Goal: Task Accomplishment & Management: Complete application form

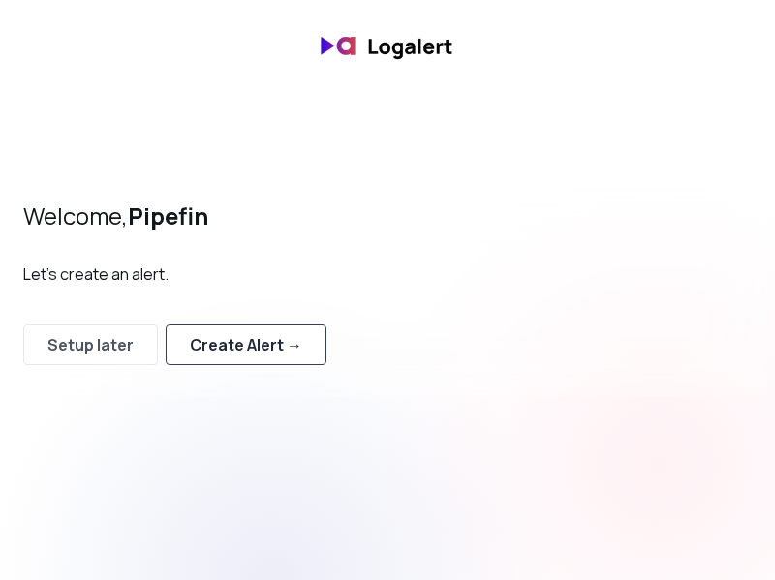
click at [252, 346] on div "Create Alert →" at bounding box center [246, 344] width 112 height 23
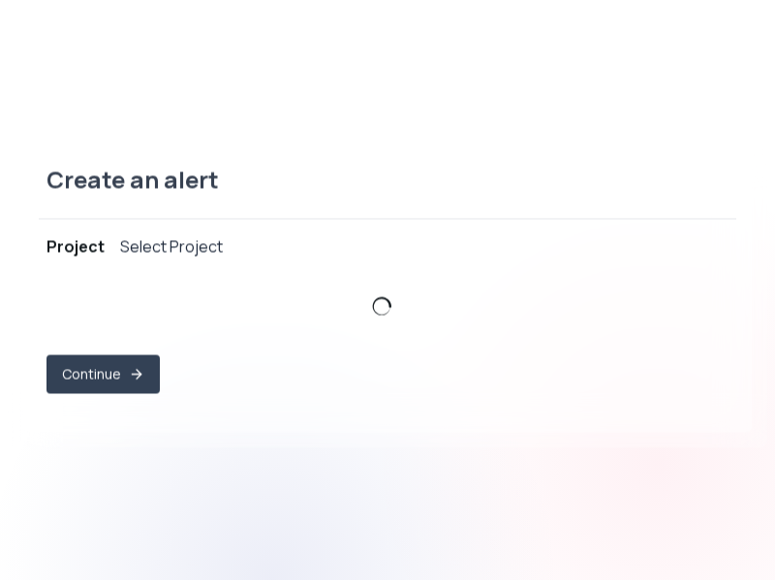
select select "prj_b250oEJJLRPs48JMM3Gu0FcJWLBu"
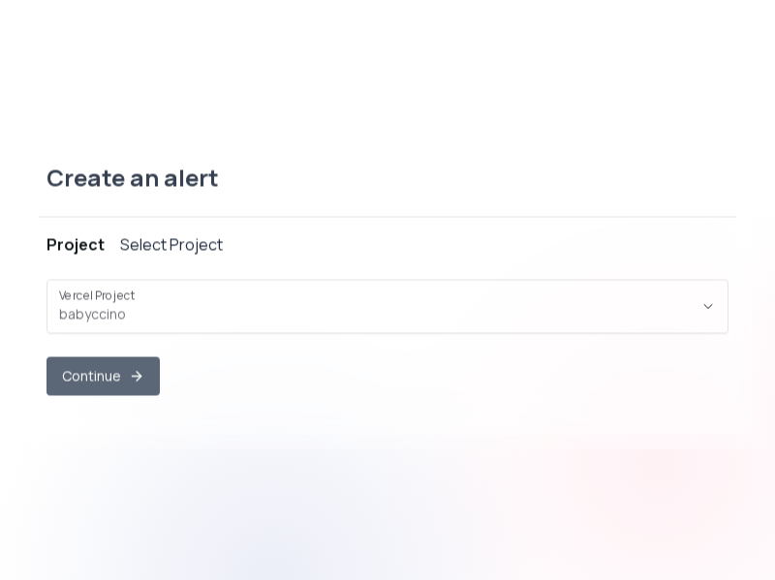
click at [124, 366] on button "Continue" at bounding box center [102, 375] width 113 height 39
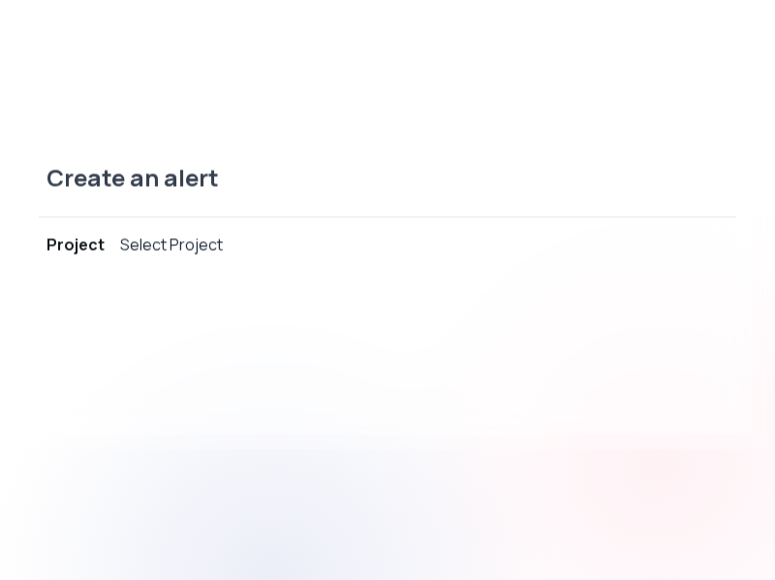
select select "message"
select select "CONTAINS"
select select "OR"
select select "message"
select select "CONTAINS"
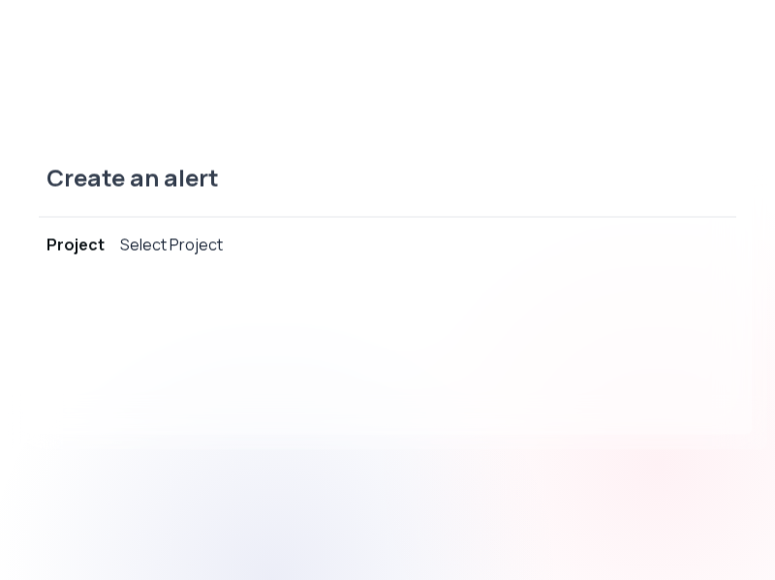
select select "AND"
select select "source"
select select "NOT_EQUALS"
select select "build"
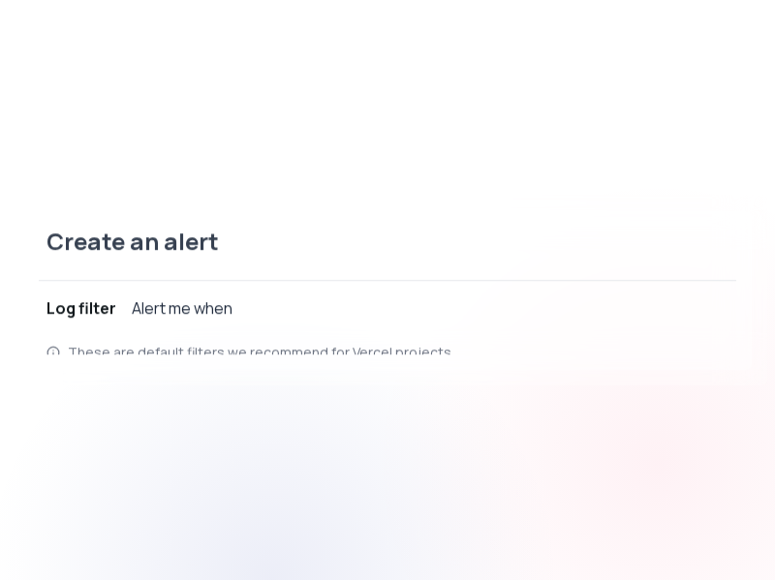
scroll to position [18, 0]
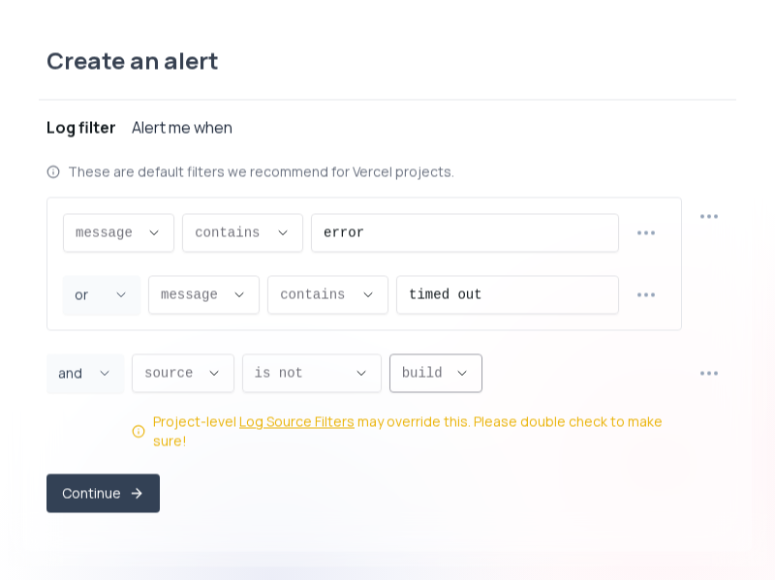
click at [462, 381] on icon "Descriptive Select" at bounding box center [461, 372] width 15 height 15
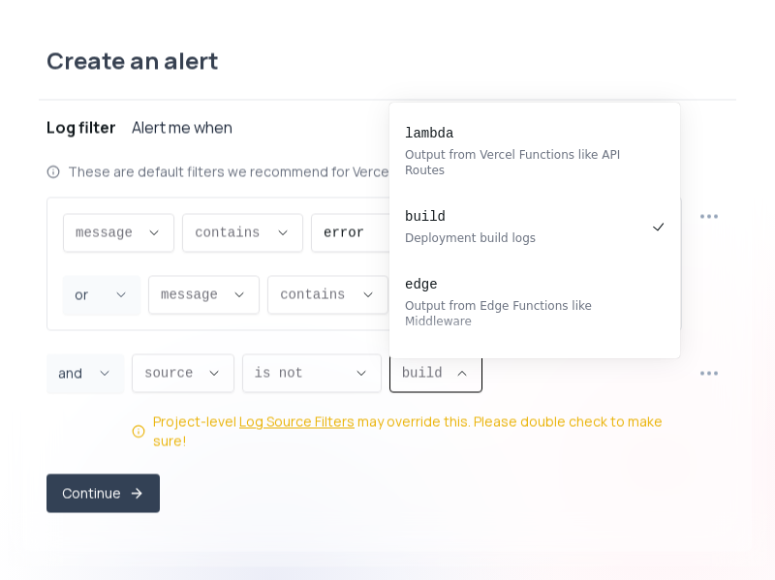
scroll to position [5, 0]
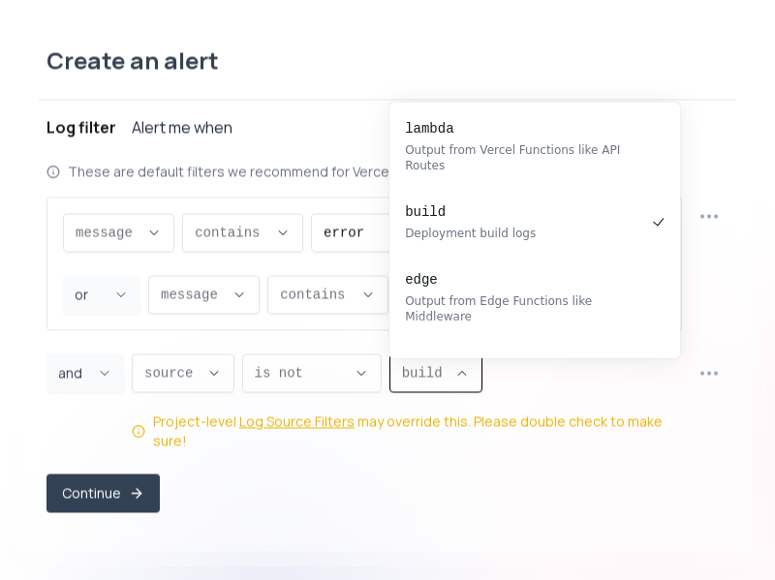
click at [462, 381] on icon "Descriptive Select" at bounding box center [461, 372] width 15 height 15
click at [337, 383] on span "is not ," at bounding box center [300, 372] width 91 height 19
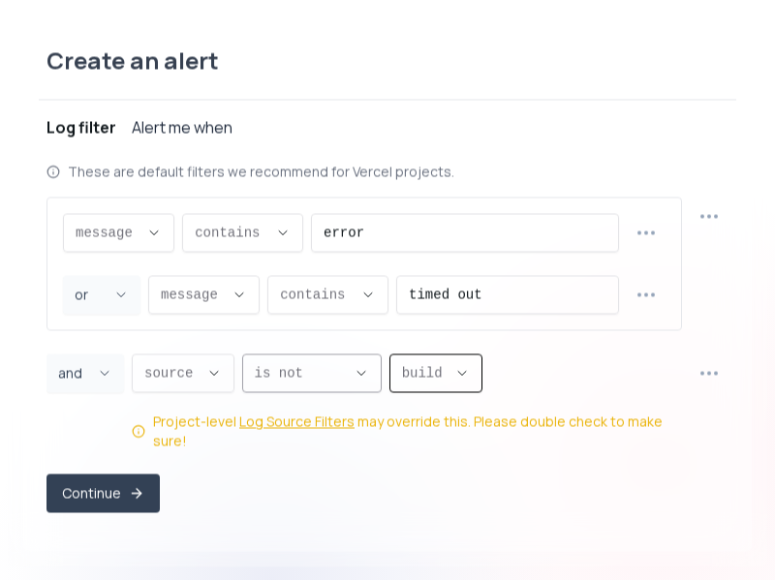
click at [337, 383] on span "is not ," at bounding box center [300, 372] width 91 height 19
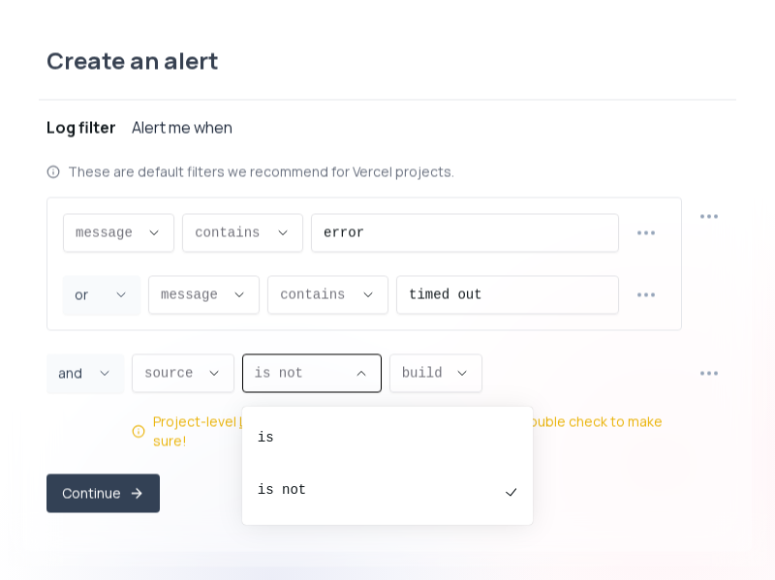
click at [337, 381] on span "is not ," at bounding box center [300, 372] width 91 height 19
click at [392, 349] on div "message message message proxy.statusCode proxy.path [DOMAIN_NAME] [DOMAIN_NAME]…" at bounding box center [387, 324] width 682 height 254
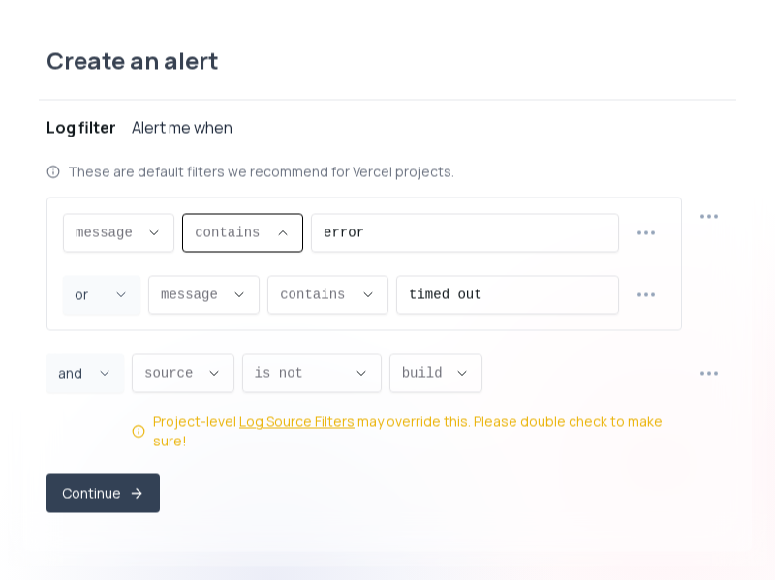
click at [266, 242] on span "contains ," at bounding box center [231, 232] width 73 height 19
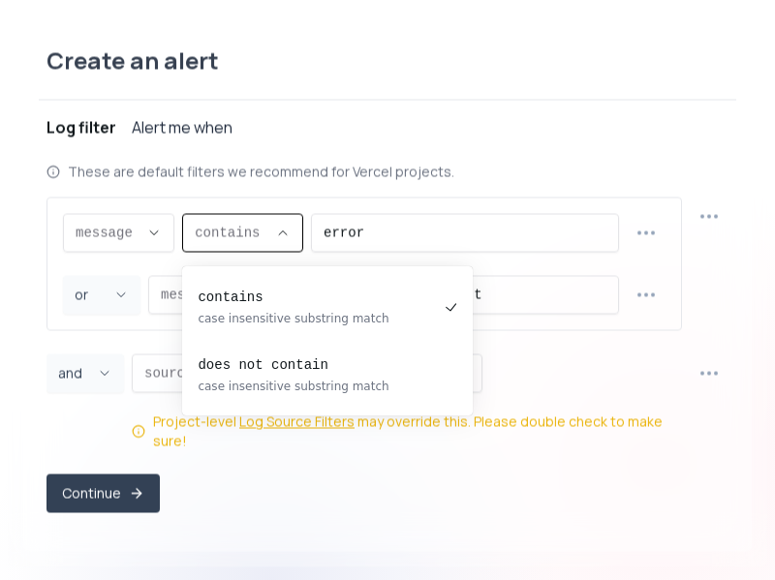
click at [303, 198] on div "These are default filters we recommend for Vercel projects. message message mes…" at bounding box center [387, 306] width 682 height 289
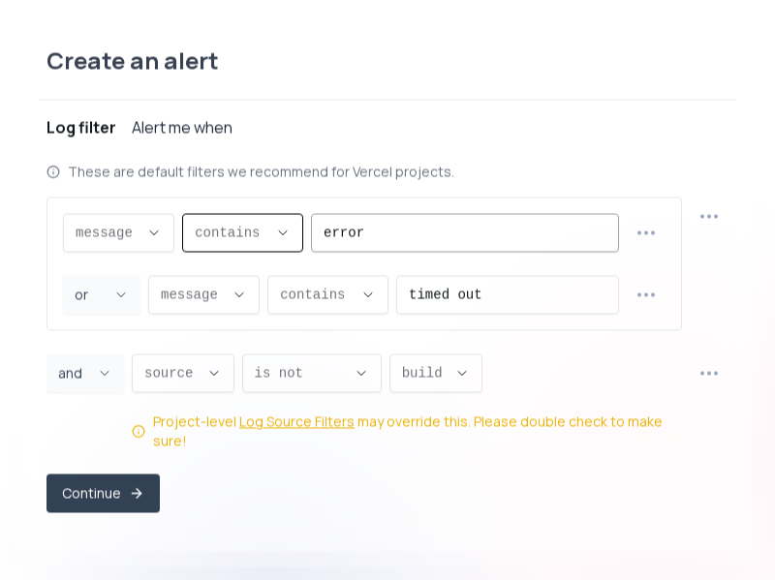
click at [394, 250] on input "error" at bounding box center [464, 232] width 283 height 37
click at [655, 243] on icon "button" at bounding box center [645, 232] width 22 height 22
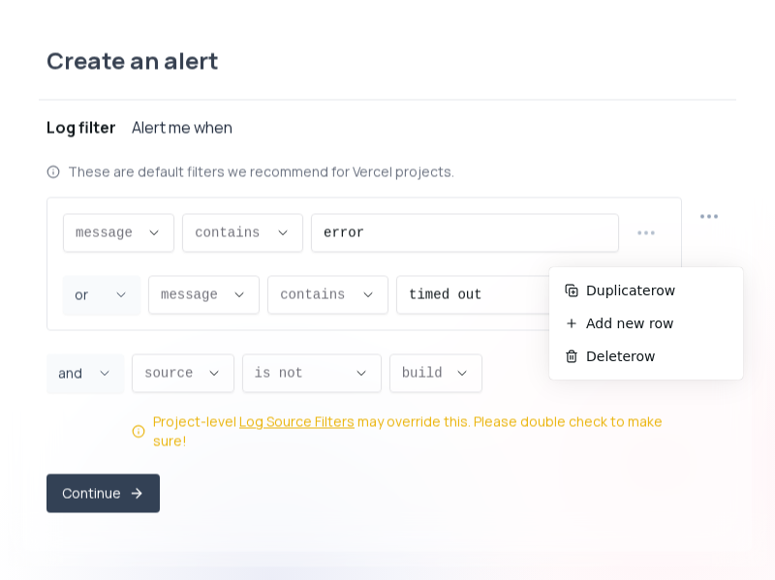
click at [548, 180] on div "These are default filters we recommend for Vercel projects." at bounding box center [387, 171] width 682 height 19
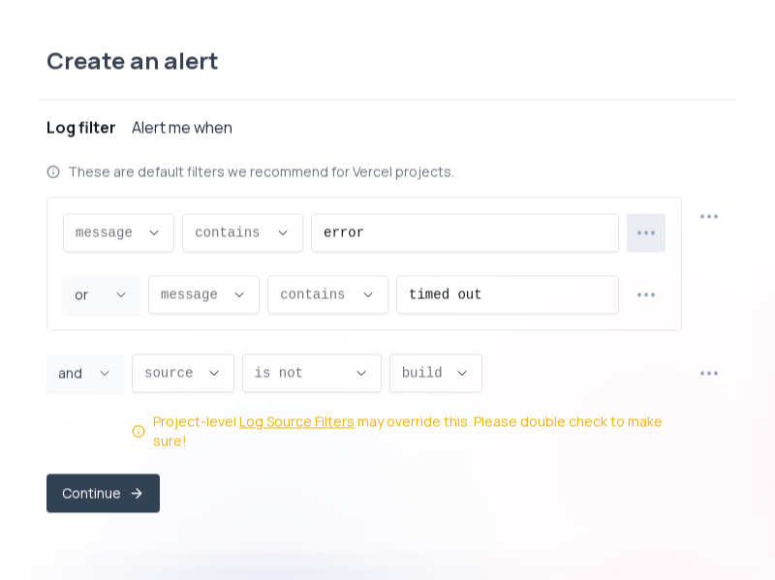
click at [632, 247] on button "button" at bounding box center [646, 232] width 39 height 39
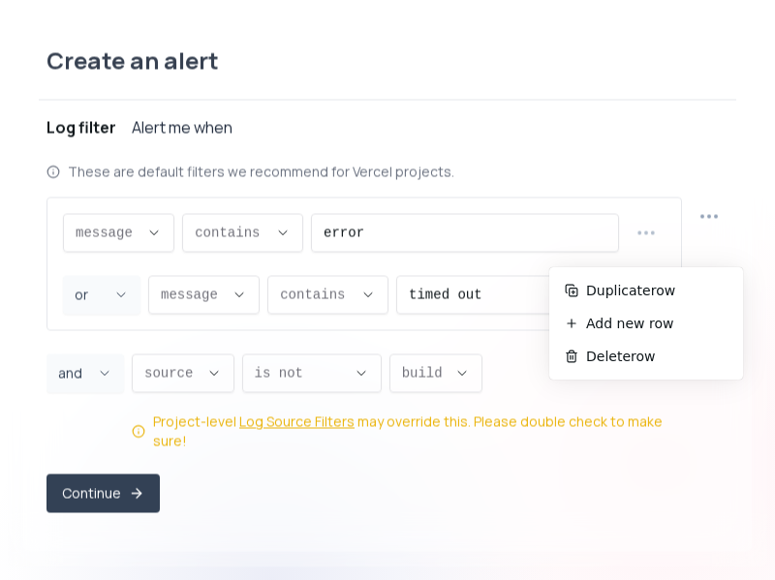
click at [584, 194] on div "These are default filters we recommend for Vercel projects. message message mes…" at bounding box center [387, 306] width 682 height 289
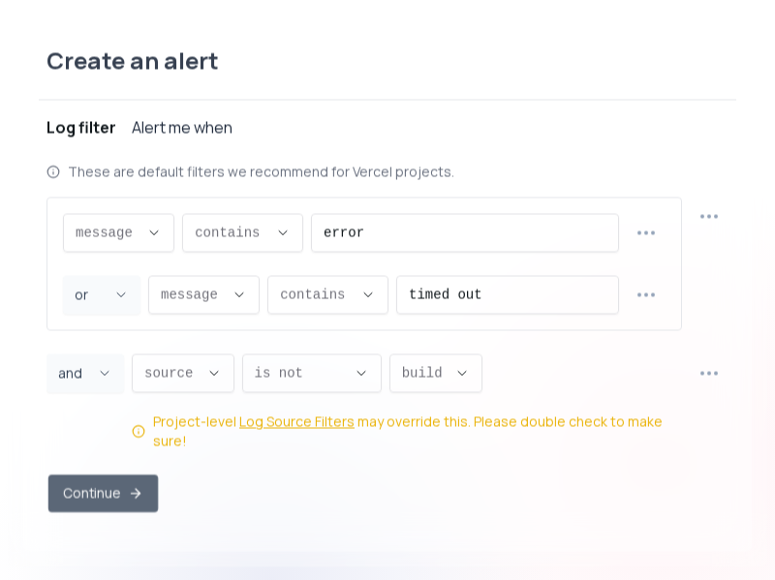
click at [116, 486] on button "Continue" at bounding box center [102, 494] width 109 height 38
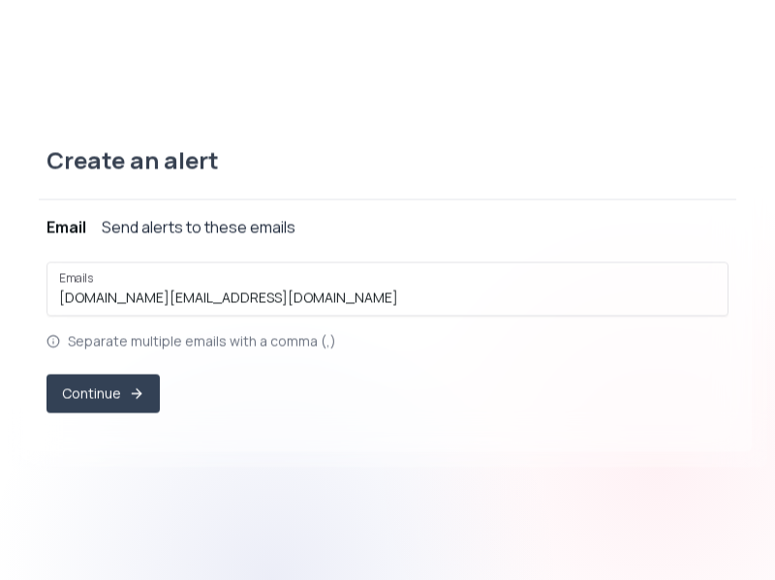
click at [200, 230] on div "Send alerts to these emails" at bounding box center [199, 226] width 194 height 23
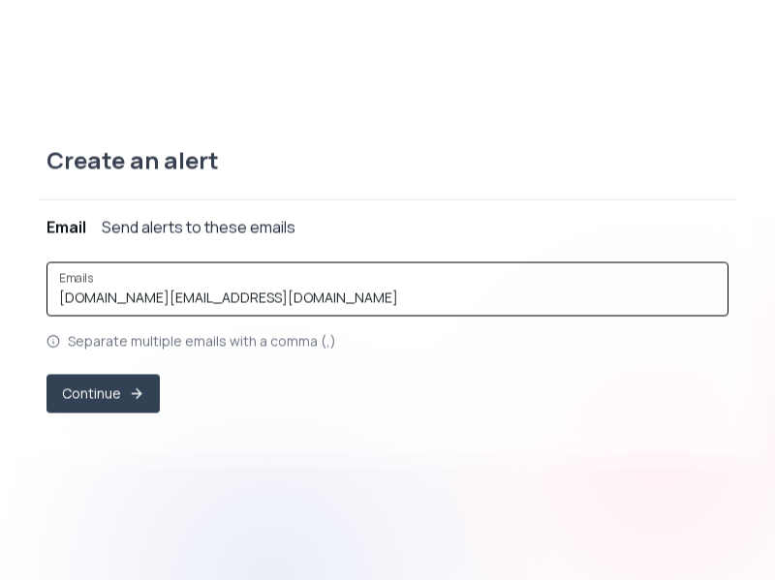
click at [205, 289] on input "[DOMAIN_NAME][EMAIL_ADDRESS][DOMAIN_NAME]" at bounding box center [387, 297] width 657 height 19
click at [205, 289] on input "gabbe.gs@gmail.com" at bounding box center [387, 297] width 657 height 19
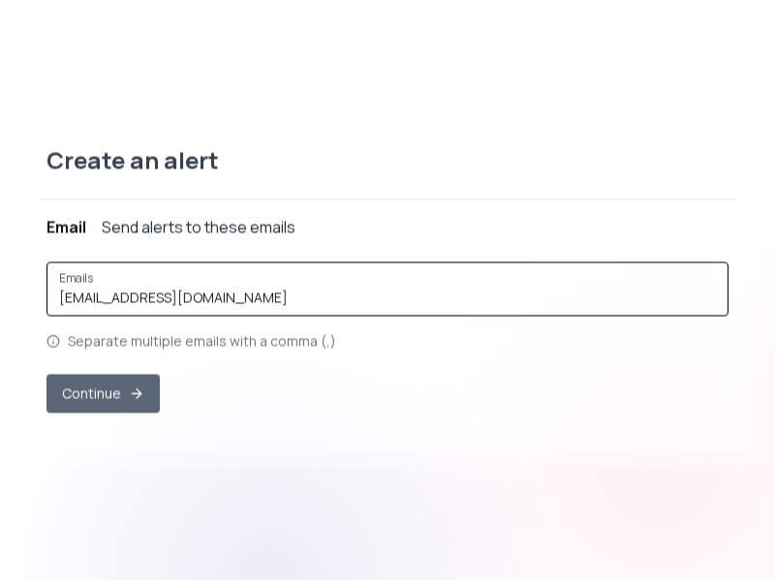
type input "pipefinab@gmail.com"
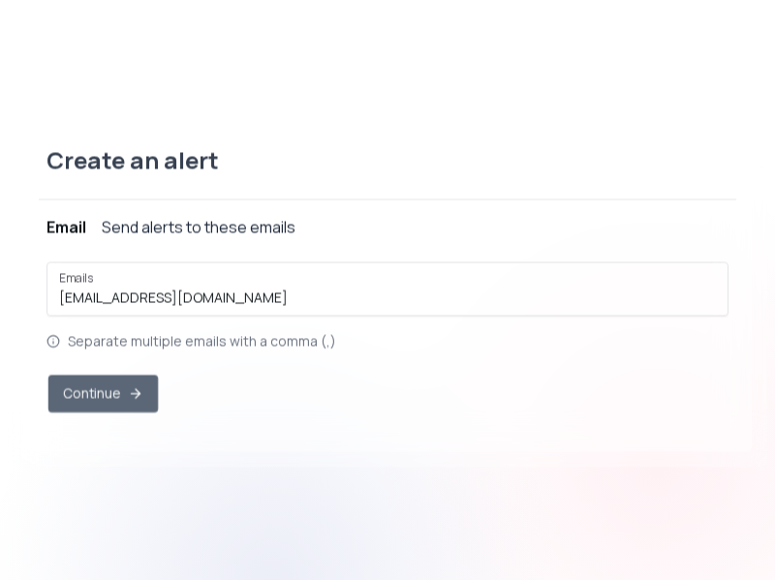
click at [120, 393] on button "Continue" at bounding box center [102, 394] width 109 height 38
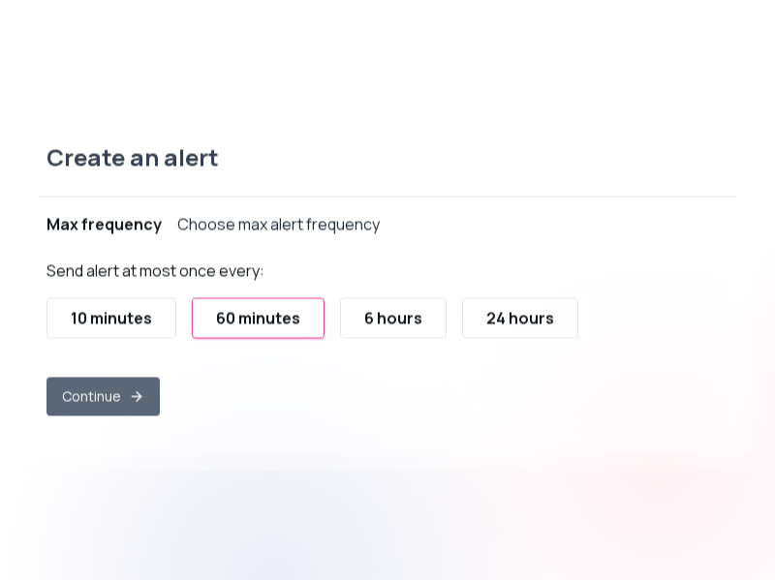
click at [82, 402] on button "Continue" at bounding box center [102, 396] width 113 height 39
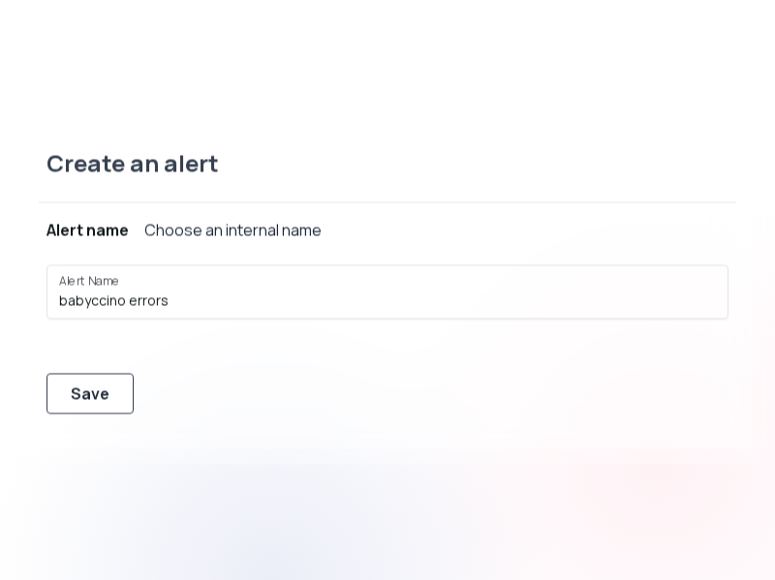
click at [95, 392] on div "Save" at bounding box center [90, 393] width 39 height 23
